Goal: Task Accomplishment & Management: Manage account settings

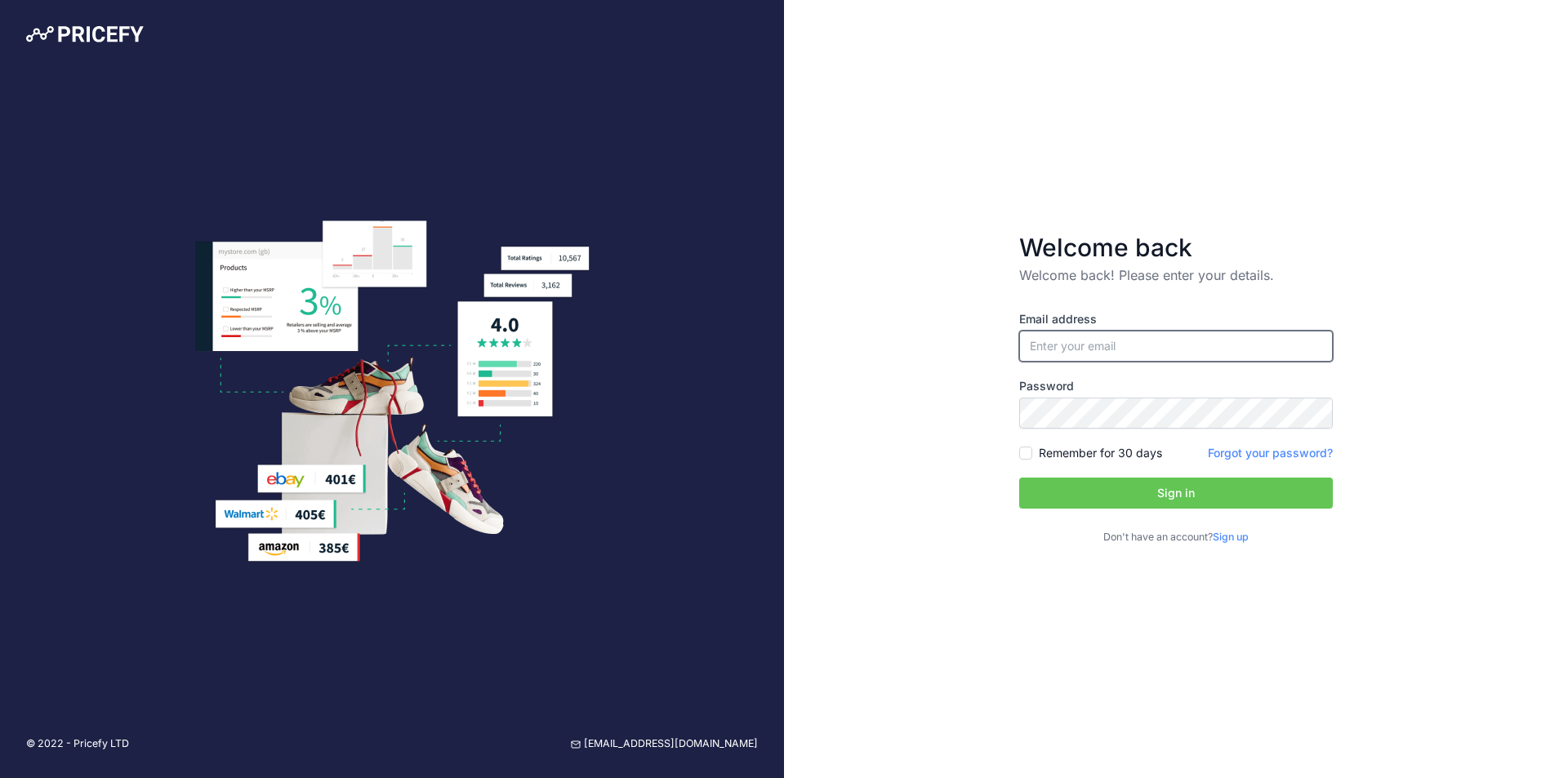
click at [1089, 345] on input "email" at bounding box center [1176, 345] width 313 height 31
click at [1122, 347] on input "email" at bounding box center [1176, 345] width 313 height 31
